Goal: Find specific page/section: Find specific page/section

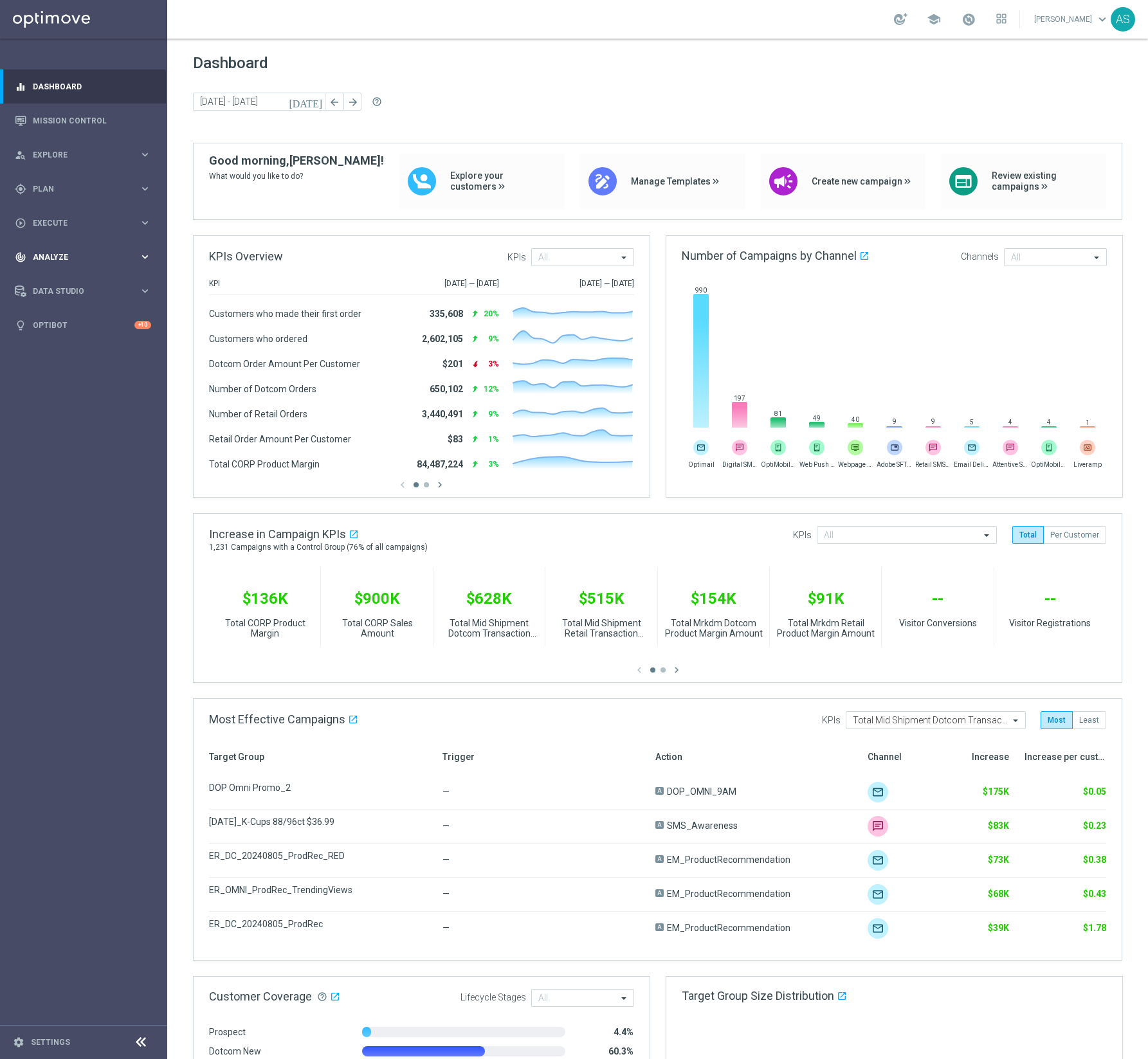
click at [51, 256] on span "Analyze" at bounding box center [86, 257] width 106 height 8
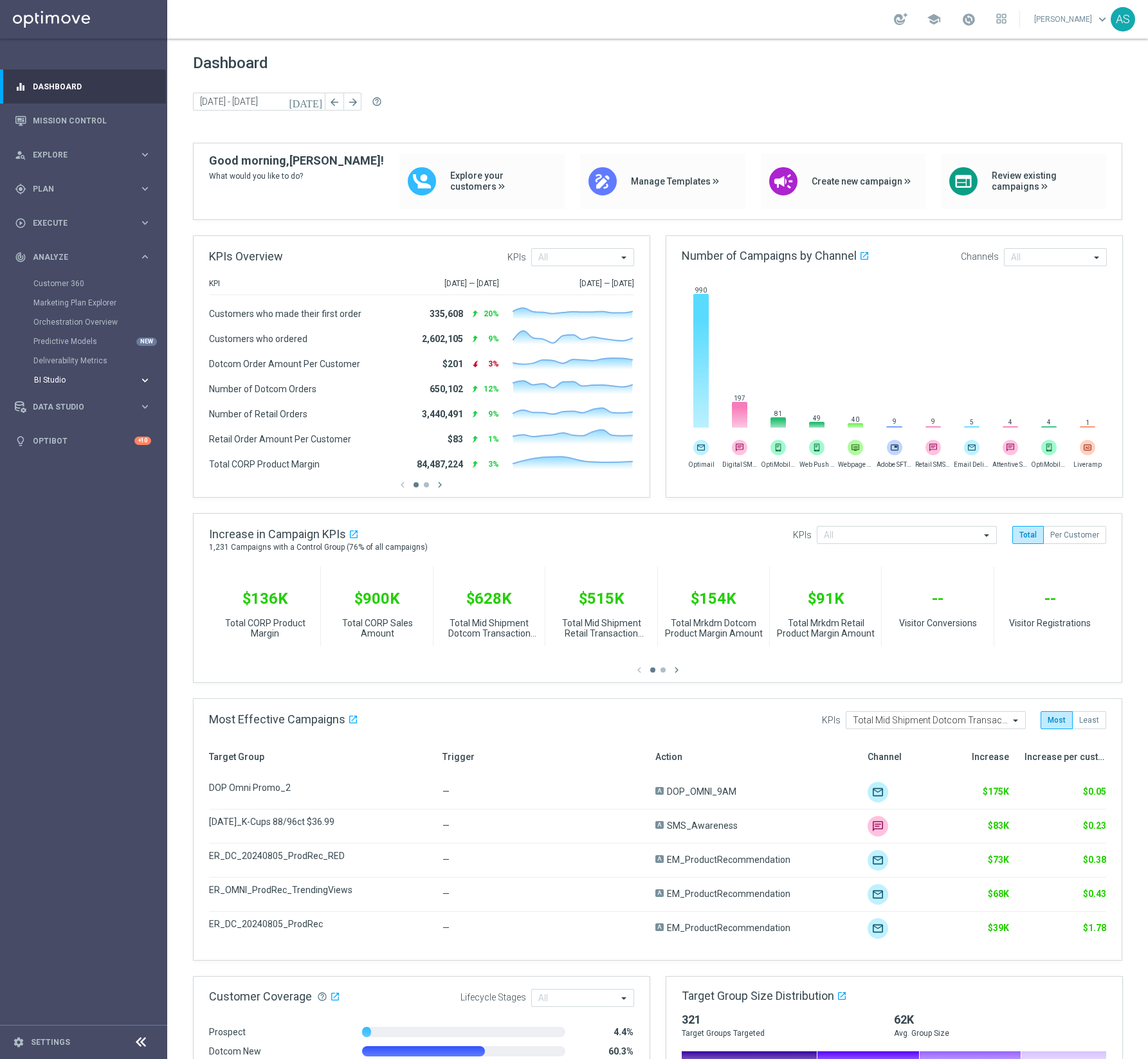
click at [57, 377] on span "BI Studio" at bounding box center [79, 380] width 92 height 8
click at [69, 432] on link "New Customers Model" at bounding box center [86, 437] width 94 height 10
